Goal: Navigation & Orientation: Find specific page/section

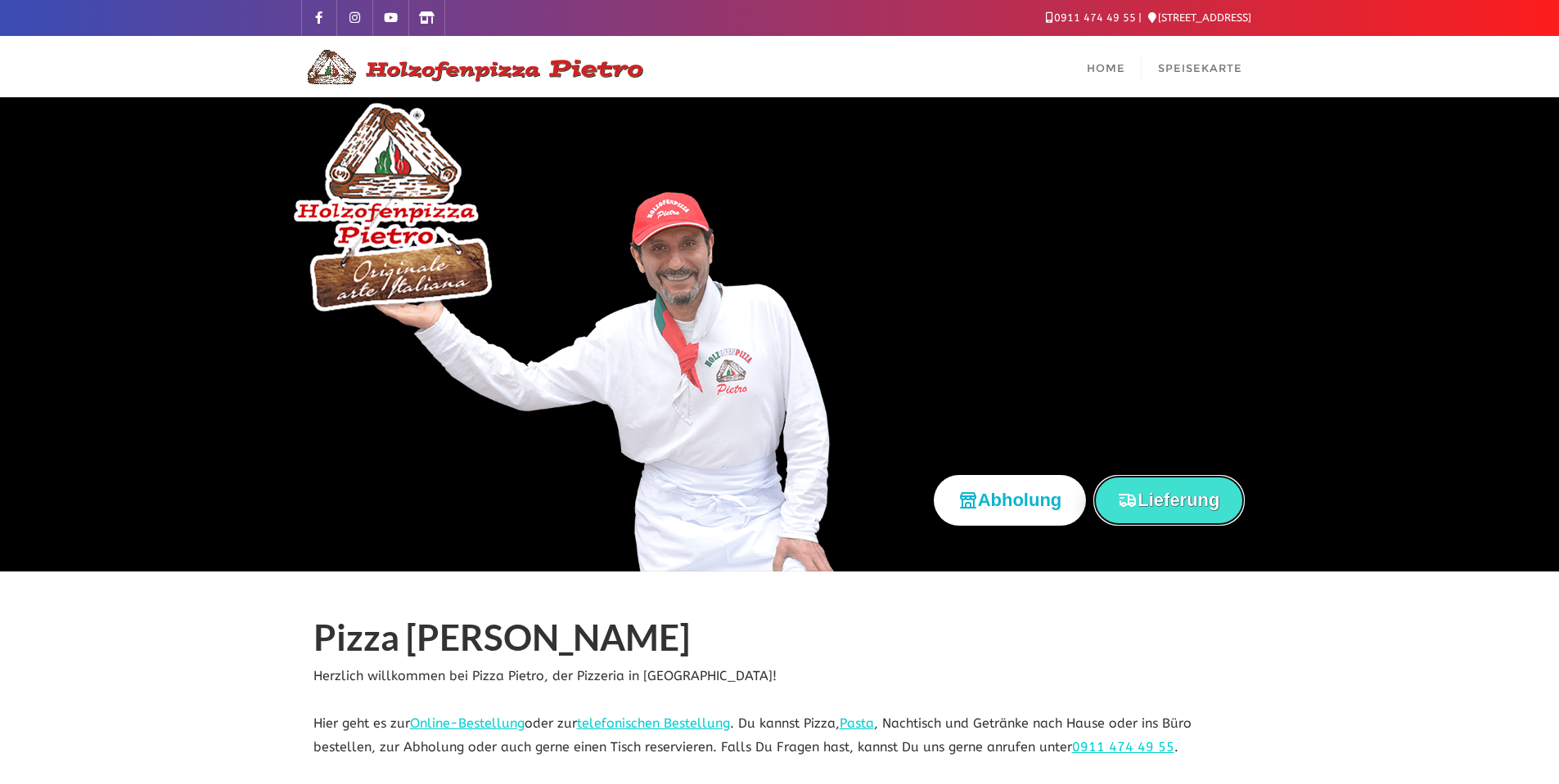
click at [1145, 502] on button "Lieferung" at bounding box center [1169, 500] width 151 height 50
click at [1169, 15] on link "[STREET_ADDRESS]" at bounding box center [1199, 18] width 103 height 13
click at [1193, 497] on button "Lieferung" at bounding box center [1169, 500] width 151 height 50
click at [1091, 65] on span "Home" at bounding box center [1105, 68] width 38 height 13
